Goal: Task Accomplishment & Management: Manage account settings

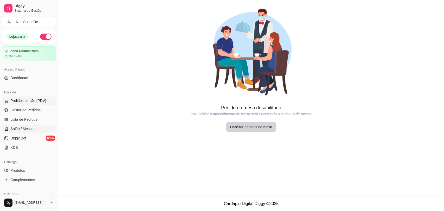
click at [21, 103] on button "Pedidos balcão (PDV)" at bounding box center [29, 100] width 54 height 8
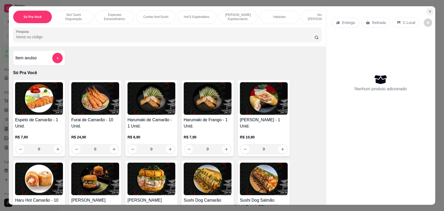
click at [428, 10] on icon "Close" at bounding box center [430, 11] width 4 height 4
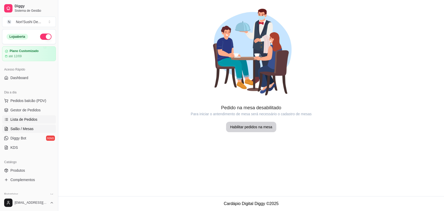
click at [31, 118] on span "Lista de Pedidos" at bounding box center [23, 119] width 27 height 5
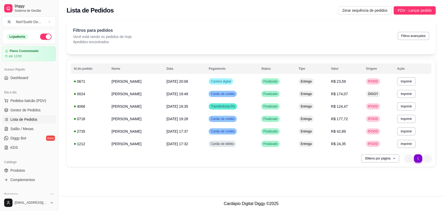
click at [228, 175] on div "**********" at bounding box center [251, 98] width 386 height 196
click at [27, 111] on span "Gestor de Pedidos" at bounding box center [25, 109] width 30 height 5
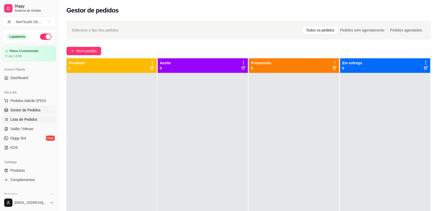
click at [23, 118] on span "Lista de Pedidos" at bounding box center [23, 119] width 27 height 5
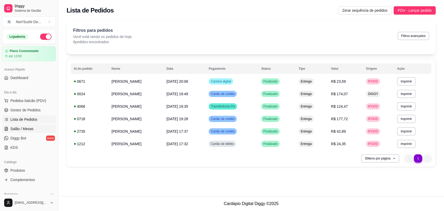
click at [29, 129] on span "Salão / Mesas" at bounding box center [21, 128] width 23 height 5
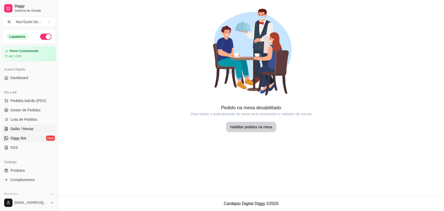
click at [27, 138] on link "Diggy Bot novo" at bounding box center [29, 138] width 54 height 8
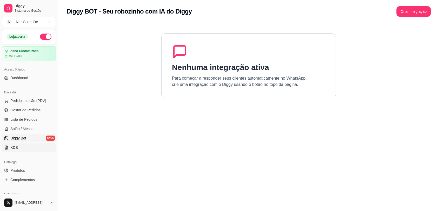
drag, startPoint x: 23, startPoint y: 147, endPoint x: 19, endPoint y: 145, distance: 4.2
click at [23, 146] on link "KDS" at bounding box center [29, 147] width 54 height 8
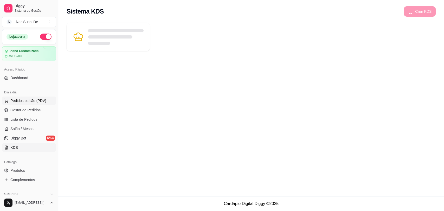
drag, startPoint x: 29, startPoint y: 96, endPoint x: 29, endPoint y: 103, distance: 6.5
click at [29, 97] on button "Pedidos balcão (PDV)" at bounding box center [29, 100] width 54 height 8
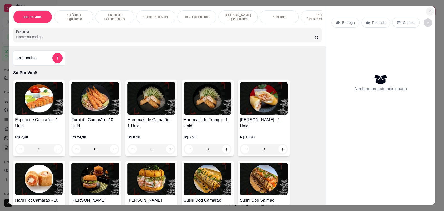
click at [428, 13] on icon "Close" at bounding box center [430, 11] width 4 height 4
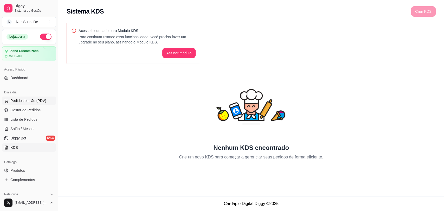
click at [31, 102] on span "Pedidos balcão (PDV)" at bounding box center [28, 100] width 36 height 5
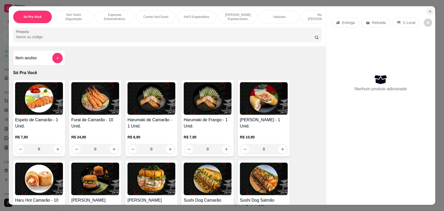
click at [429, 12] on icon "Close" at bounding box center [430, 11] width 2 height 2
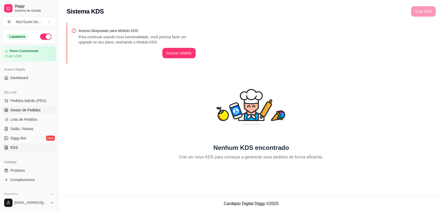
click at [27, 111] on span "Gestor de Pedidos" at bounding box center [25, 109] width 30 height 5
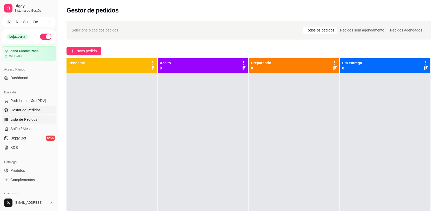
click at [28, 121] on span "Lista de Pedidos" at bounding box center [23, 119] width 27 height 5
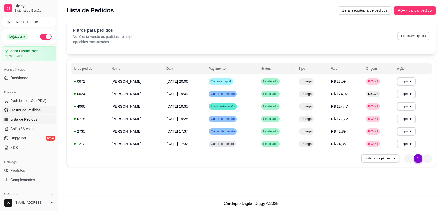
click at [30, 107] on span "Gestor de Pedidos" at bounding box center [25, 109] width 30 height 5
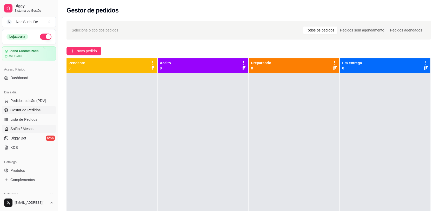
click at [35, 128] on link "Salão / Mesas" at bounding box center [29, 129] width 54 height 8
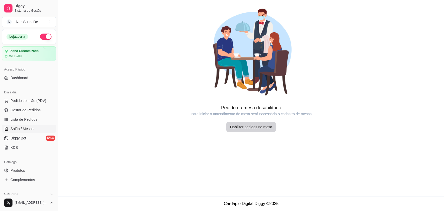
click at [99, 28] on div at bounding box center [251, 52] width 386 height 104
drag, startPoint x: 0, startPoint y: 0, endPoint x: 25, endPoint y: 110, distance: 112.8
click at [25, 110] on span "Gestor de Pedidos" at bounding box center [25, 109] width 30 height 5
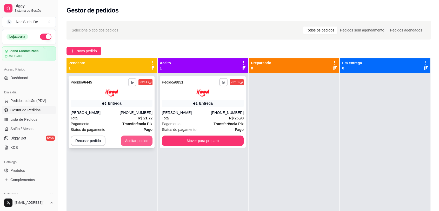
click at [142, 137] on button "Aceitar pedido" at bounding box center [137, 140] width 32 height 10
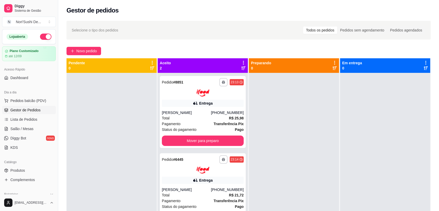
click at [329, 110] on div at bounding box center [294, 178] width 90 height 211
click at [222, 145] on button "Mover para preparo" at bounding box center [203, 140] width 82 height 10
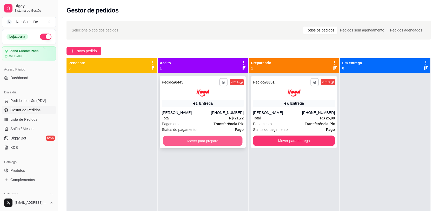
click at [228, 143] on button "Mover para preparo" at bounding box center [203, 140] width 80 height 10
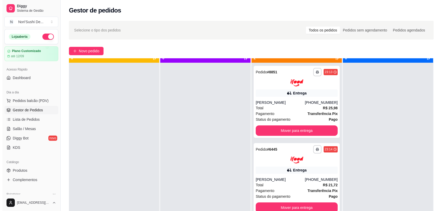
scroll to position [15, 0]
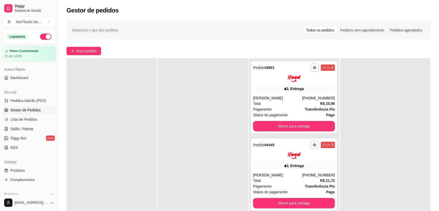
click at [146, 127] on div at bounding box center [112, 163] width 90 height 211
click at [162, 82] on div at bounding box center [203, 163] width 90 height 211
click at [294, 102] on div "Total R$ 25,98" at bounding box center [294, 104] width 82 height 6
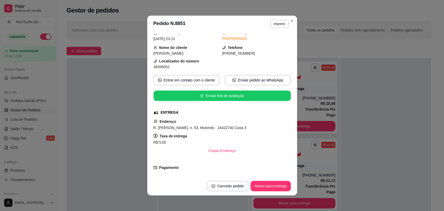
scroll to position [81, 0]
